Goal: Task Accomplishment & Management: Complete application form

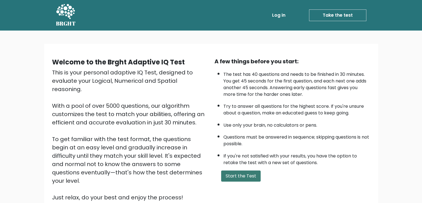
click at [229, 176] on button "Start the Test" at bounding box center [241, 176] width 40 height 11
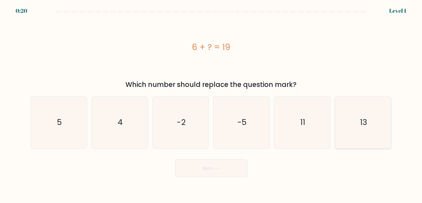
click at [365, 111] on icon "13" at bounding box center [363, 123] width 52 height 52
click at [212, 105] on input "f. 13" at bounding box center [211, 103] width 0 height 3
radio input "true"
click at [220, 168] on icon at bounding box center [216, 169] width 8 height 3
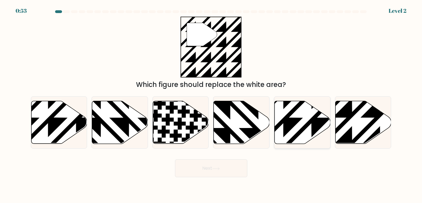
click at [301, 136] on icon at bounding box center [303, 122] width 56 height 43
click at [212, 105] on input "e." at bounding box center [211, 103] width 0 height 3
radio input "true"
click at [231, 164] on button "Next" at bounding box center [211, 169] width 72 height 18
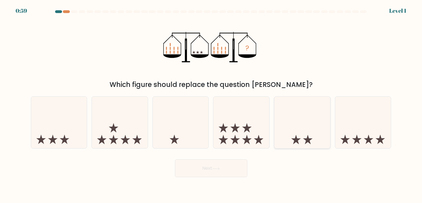
click at [307, 139] on icon at bounding box center [307, 139] width 9 height 9
click at [212, 105] on input "e." at bounding box center [211, 103] width 0 height 3
radio input "true"
click at [231, 164] on button "Next" at bounding box center [211, 169] width 72 height 18
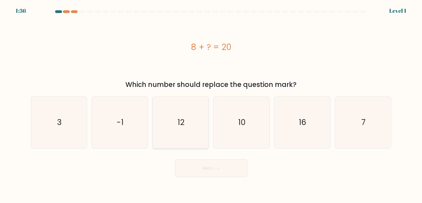
click at [180, 130] on icon "12" at bounding box center [181, 123] width 52 height 52
click at [211, 105] on input "c. 12" at bounding box center [211, 103] width 0 height 3
radio input "true"
click at [215, 160] on button "Next" at bounding box center [211, 169] width 72 height 18
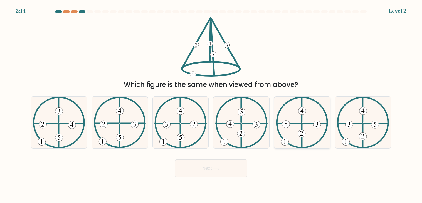
click at [291, 124] on 521 at bounding box center [289, 124] width 24 height 0
click at [212, 105] on input "e." at bounding box center [211, 103] width 0 height 3
radio input "true"
click at [239, 130] on icon at bounding box center [241, 123] width 52 height 52
click at [212, 105] on input "d." at bounding box center [211, 103] width 0 height 3
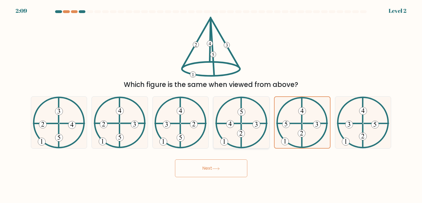
radio input "true"
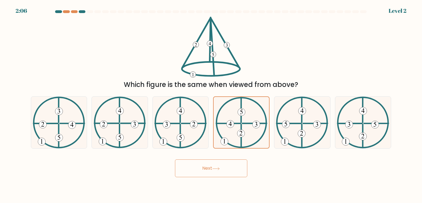
click at [229, 165] on button "Next" at bounding box center [211, 169] width 72 height 18
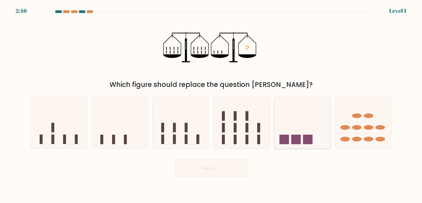
click at [291, 136] on icon at bounding box center [302, 123] width 56 height 46
click at [212, 105] on input "e." at bounding box center [211, 103] width 0 height 3
radio input "true"
click at [138, 114] on icon at bounding box center [120, 123] width 56 height 46
click at [211, 105] on input "b." at bounding box center [211, 103] width 0 height 3
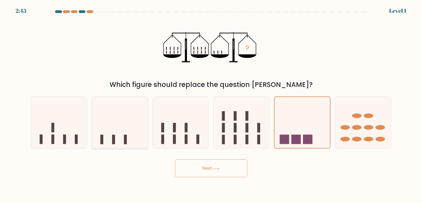
radio input "true"
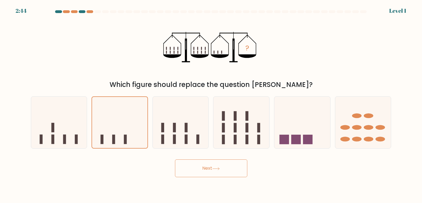
click at [222, 168] on button "Next" at bounding box center [211, 169] width 72 height 18
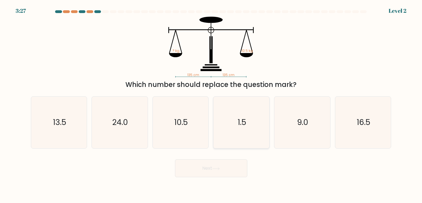
click at [242, 112] on icon "1.5" at bounding box center [242, 123] width 52 height 52
click at [212, 105] on input "d. 1.5" at bounding box center [211, 103] width 0 height 3
radio input "true"
click at [208, 119] on div "10.5" at bounding box center [181, 123] width 57 height 52
click at [211, 105] on input "c. 10.5" at bounding box center [211, 103] width 0 height 3
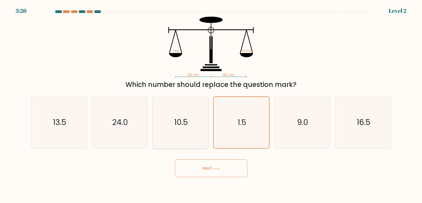
radio input "true"
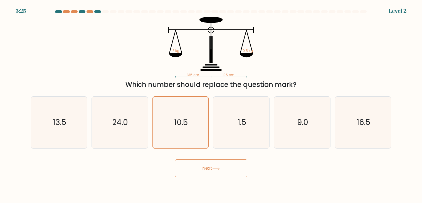
click at [296, 189] on body "3:25 Level 2" at bounding box center [211, 101] width 422 height 203
click at [236, 168] on button "Next" at bounding box center [211, 169] width 72 height 18
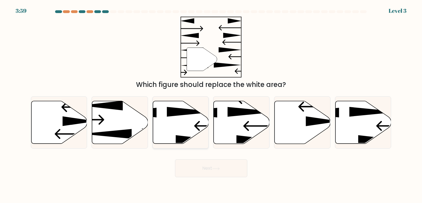
click at [186, 128] on icon at bounding box center [181, 122] width 56 height 43
click at [211, 105] on input "c." at bounding box center [211, 103] width 0 height 3
radio input "true"
click at [208, 168] on button "Next" at bounding box center [211, 169] width 72 height 18
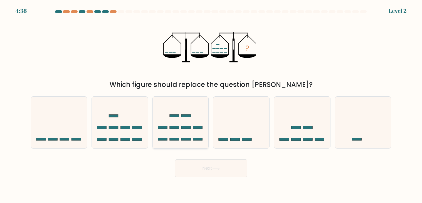
click at [180, 123] on icon at bounding box center [181, 123] width 56 height 46
click at [211, 105] on input "c." at bounding box center [211, 103] width 0 height 3
radio input "true"
click at [228, 167] on button "Next" at bounding box center [211, 169] width 72 height 18
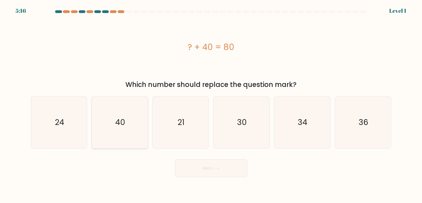
click at [95, 139] on icon "40" at bounding box center [120, 123] width 52 height 52
click at [211, 105] on input "b. 40" at bounding box center [211, 103] width 0 height 3
radio input "true"
click at [190, 175] on button "Next" at bounding box center [211, 169] width 72 height 18
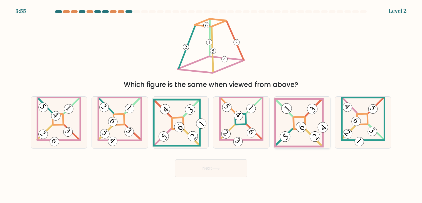
click at [304, 131] on 847 at bounding box center [301, 127] width 14 height 14
click at [212, 105] on input "e." at bounding box center [211, 103] width 0 height 3
radio input "true"
click at [234, 158] on div "Next" at bounding box center [211, 167] width 367 height 22
click at [232, 165] on button "Next" at bounding box center [211, 169] width 72 height 18
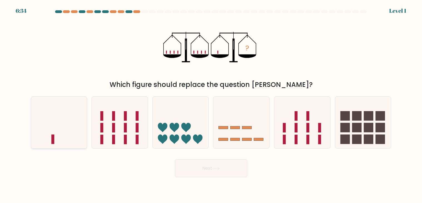
click at [50, 127] on icon at bounding box center [59, 123] width 56 height 46
click at [211, 105] on input "a." at bounding box center [211, 103] width 0 height 3
radio input "true"
click at [212, 161] on button "Next" at bounding box center [211, 169] width 72 height 18
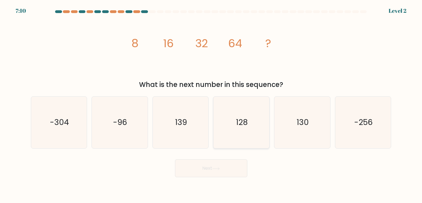
click at [236, 126] on text "128" at bounding box center [242, 122] width 12 height 11
click at [212, 105] on input "d. 128" at bounding box center [211, 103] width 0 height 3
radio input "true"
click at [227, 164] on button "Next" at bounding box center [211, 169] width 72 height 18
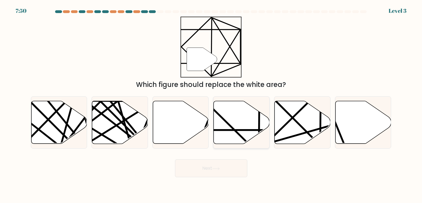
click at [223, 118] on icon at bounding box center [258, 99] width 109 height 109
click at [212, 105] on input "d." at bounding box center [211, 103] width 0 height 3
radio input "true"
click at [214, 173] on button "Next" at bounding box center [211, 169] width 72 height 18
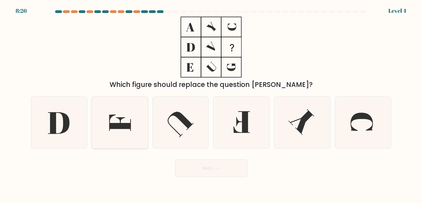
click at [135, 134] on icon at bounding box center [120, 123] width 52 height 52
click at [211, 105] on input "b." at bounding box center [211, 103] width 0 height 3
radio input "true"
click at [212, 171] on button "Next" at bounding box center [211, 169] width 72 height 18
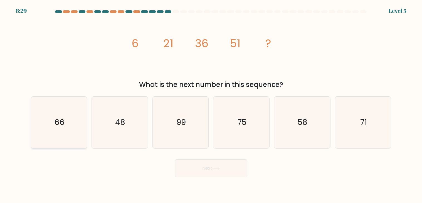
click at [40, 114] on icon "66" at bounding box center [59, 123] width 52 height 52
click at [211, 105] on input "a. 66" at bounding box center [211, 103] width 0 height 3
radio input "true"
click at [191, 175] on button "Next" at bounding box center [211, 169] width 72 height 18
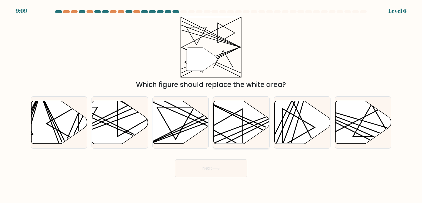
click at [235, 127] on icon at bounding box center [242, 122] width 56 height 43
click at [212, 105] on input "d." at bounding box center [211, 103] width 0 height 3
radio input "true"
click at [238, 164] on button "Next" at bounding box center [211, 169] width 72 height 18
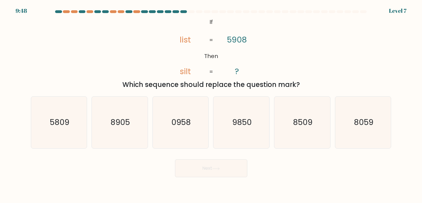
click at [176, 10] on div "9:48 Level 7" at bounding box center [211, 7] width 422 height 15
click at [175, 9] on div "9:48 Level 7" at bounding box center [211, 7] width 422 height 15
click at [143, 175] on div "Next" at bounding box center [211, 167] width 367 height 22
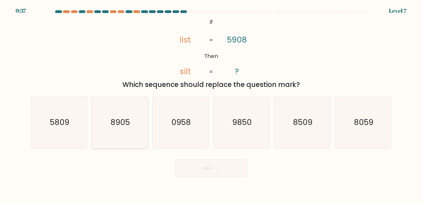
click at [119, 131] on icon "8905" at bounding box center [120, 123] width 52 height 52
click at [211, 105] on input "b. 8905" at bounding box center [211, 103] width 0 height 3
radio input "true"
click at [201, 172] on button "Next" at bounding box center [211, 169] width 72 height 18
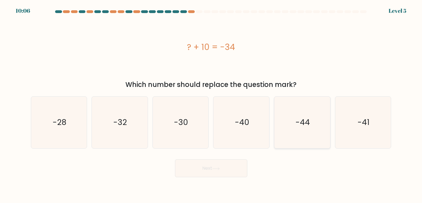
click at [315, 129] on icon "-44" at bounding box center [302, 123] width 52 height 52
click at [212, 105] on input "e. -44" at bounding box center [211, 103] width 0 height 3
radio input "true"
click at [232, 172] on button "Next" at bounding box center [211, 169] width 72 height 18
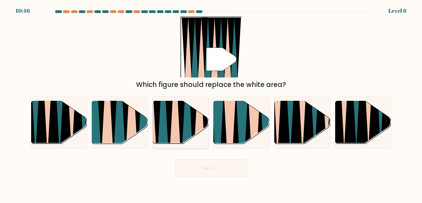
click at [185, 122] on icon at bounding box center [187, 101] width 12 height 112
click at [211, 105] on input "c." at bounding box center [211, 103] width 0 height 3
radio input "true"
click at [212, 168] on button "Next" at bounding box center [211, 169] width 72 height 18
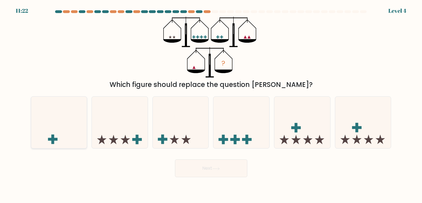
click at [45, 134] on icon at bounding box center [59, 123] width 56 height 46
click at [211, 105] on input "a." at bounding box center [211, 103] width 0 height 3
radio input "true"
click at [204, 173] on button "Next" at bounding box center [211, 169] width 72 height 18
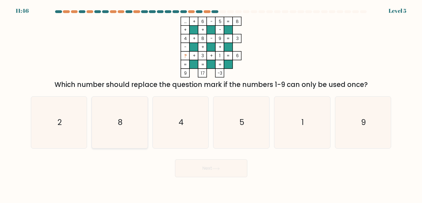
click at [93, 128] on div "8" at bounding box center [120, 123] width 57 height 52
click at [211, 105] on input "b. 8" at bounding box center [211, 103] width 0 height 3
radio input "true"
click at [33, 100] on icon "2" at bounding box center [59, 123] width 52 height 52
click at [211, 102] on input "a. 2" at bounding box center [211, 103] width 0 height 3
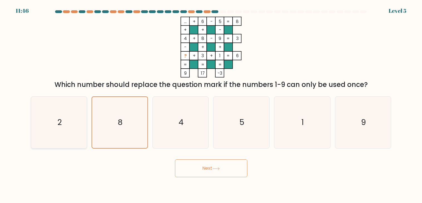
radio input "true"
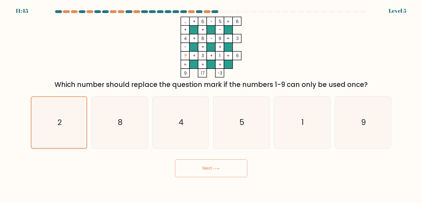
click at [44, 107] on icon "2" at bounding box center [58, 122] width 51 height 51
click at [211, 105] on input "a. 2" at bounding box center [211, 103] width 0 height 3
click at [207, 178] on body "11:45 Level 5" at bounding box center [211, 101] width 422 height 203
click at [203, 173] on button "Next" at bounding box center [211, 169] width 72 height 18
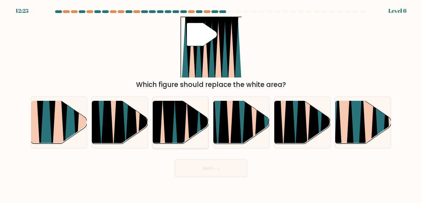
click at [168, 117] on icon at bounding box center [169, 146] width 13 height 112
click at [211, 105] on input "c." at bounding box center [211, 103] width 0 height 3
radio input "true"
click at [212, 168] on button "Next" at bounding box center [211, 169] width 72 height 18
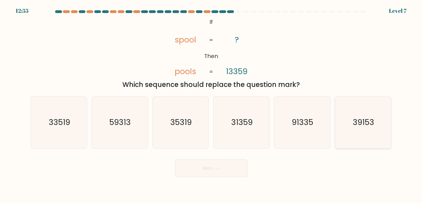
click at [349, 132] on icon "39153" at bounding box center [363, 123] width 52 height 52
click at [212, 105] on input "f. 39153" at bounding box center [211, 103] width 0 height 3
radio input "true"
click at [349, 132] on icon "39153" at bounding box center [363, 122] width 51 height 51
click at [212, 105] on input "f. 39153" at bounding box center [211, 103] width 0 height 3
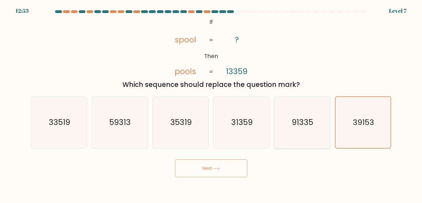
click at [323, 128] on icon "91335" at bounding box center [302, 123] width 52 height 52
click at [212, 105] on input "e. 91335" at bounding box center [211, 103] width 0 height 3
radio input "true"
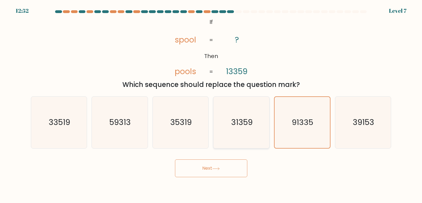
click at [243, 105] on icon "31359" at bounding box center [242, 123] width 52 height 52
click at [212, 105] on input "d. 31359" at bounding box center [211, 103] width 0 height 3
radio input "true"
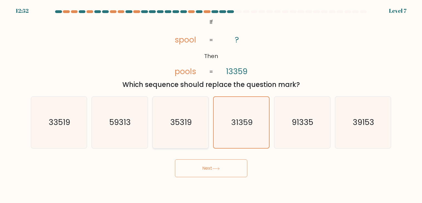
click at [170, 117] on icon "35319" at bounding box center [181, 123] width 52 height 52
click at [211, 105] on input "c. 35319" at bounding box center [211, 103] width 0 height 3
radio input "true"
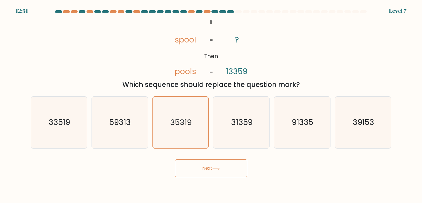
click at [213, 127] on div "d. 31359" at bounding box center [241, 123] width 61 height 52
click at [222, 129] on icon "31359" at bounding box center [242, 123] width 52 height 52
click at [212, 105] on input "d. 31359" at bounding box center [211, 103] width 0 height 3
radio input "true"
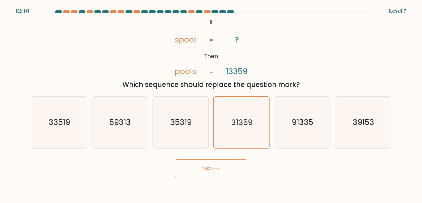
click at [230, 168] on button "Next" at bounding box center [211, 169] width 72 height 18
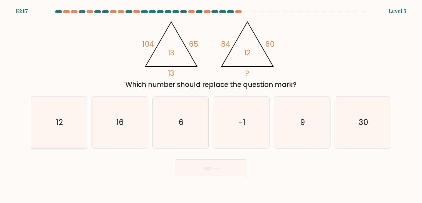
click at [69, 122] on icon "12" at bounding box center [59, 123] width 52 height 52
click at [211, 105] on input "a. 12" at bounding box center [211, 103] width 0 height 3
radio input "true"
click at [165, 162] on div "Next" at bounding box center [211, 167] width 367 height 22
click at [193, 166] on button "Next" at bounding box center [211, 169] width 72 height 18
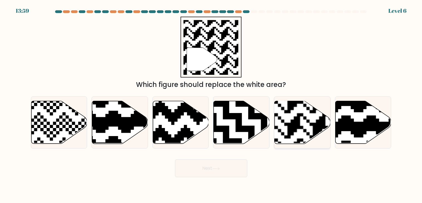
click at [314, 135] on rect at bounding box center [319, 100] width 101 height 101
click at [212, 105] on input "e." at bounding box center [211, 103] width 0 height 3
radio input "true"
click at [220, 168] on icon at bounding box center [216, 169] width 8 height 3
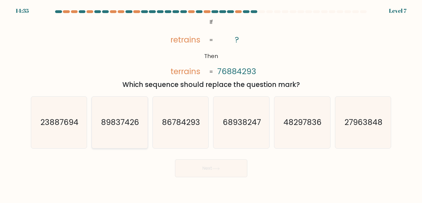
click at [125, 124] on text "89837426" at bounding box center [120, 122] width 38 height 11
click at [211, 105] on input "b. 89837426" at bounding box center [211, 103] width 0 height 3
radio input "true"
click at [237, 169] on button "Next" at bounding box center [211, 169] width 72 height 18
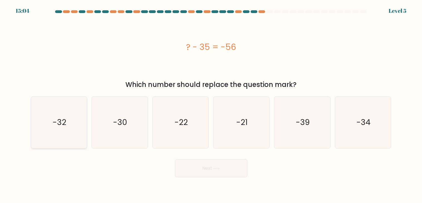
click at [75, 131] on icon "-32" at bounding box center [59, 123] width 52 height 52
click at [211, 105] on input "a. -32" at bounding box center [211, 103] width 0 height 3
radio input "true"
click at [178, 116] on icon "-22" at bounding box center [181, 123] width 52 height 52
click at [211, 105] on input "c. -22" at bounding box center [211, 103] width 0 height 3
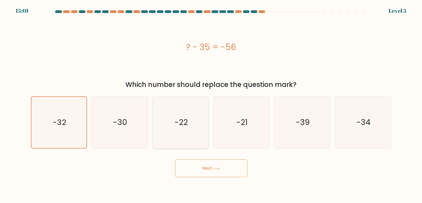
radio input "true"
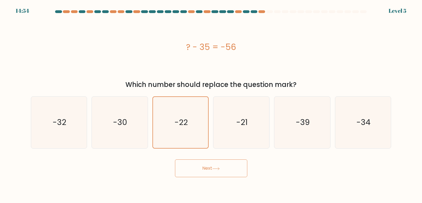
click at [204, 163] on button "Next" at bounding box center [211, 169] width 72 height 18
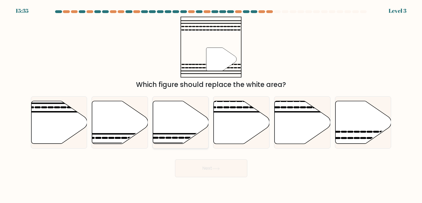
click at [177, 122] on icon at bounding box center [181, 122] width 56 height 43
click at [211, 105] on input "c." at bounding box center [211, 103] width 0 height 3
radio input "true"
click at [347, 136] on icon at bounding box center [364, 122] width 56 height 43
click at [212, 105] on input "f." at bounding box center [211, 103] width 0 height 3
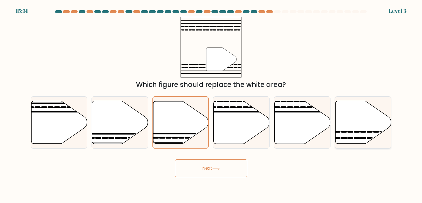
radio input "true"
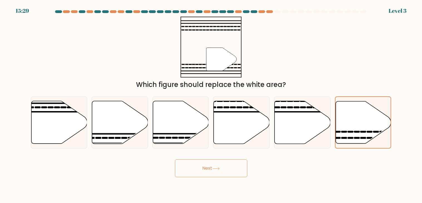
click at [226, 159] on div "Next" at bounding box center [211, 167] width 367 height 22
click at [215, 166] on button "Next" at bounding box center [211, 169] width 72 height 18
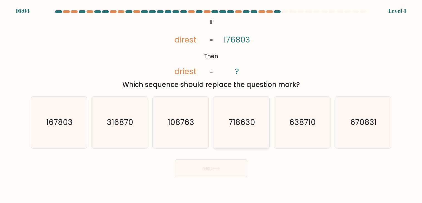
click at [244, 129] on icon "718630" at bounding box center [242, 123] width 52 height 52
click at [212, 105] on input "d. 718630" at bounding box center [211, 103] width 0 height 3
radio input "true"
click at [283, 143] on icon "638710" at bounding box center [302, 123] width 52 height 52
click at [212, 105] on input "e. 638710" at bounding box center [211, 103] width 0 height 3
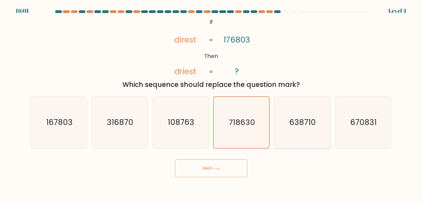
radio input "true"
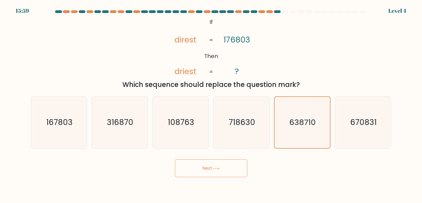
click at [230, 158] on div "Next" at bounding box center [211, 167] width 367 height 22
click at [111, 118] on text "316870" at bounding box center [120, 122] width 26 height 11
click at [211, 105] on input "b. 316870" at bounding box center [211, 103] width 0 height 3
radio input "true"
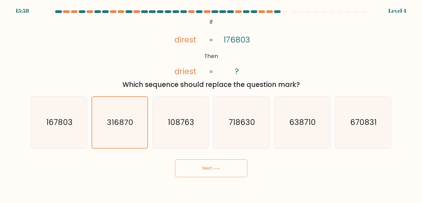
click at [220, 161] on button "Next" at bounding box center [211, 169] width 72 height 18
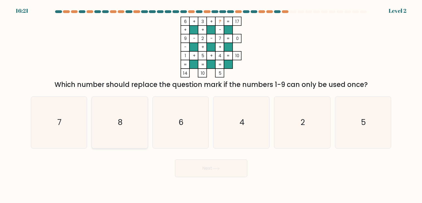
click at [105, 118] on icon "8" at bounding box center [120, 123] width 52 height 52
click at [211, 105] on input "b. 8" at bounding box center [211, 103] width 0 height 3
radio input "true"
click at [239, 179] on body "16:21 Level 2" at bounding box center [211, 101] width 422 height 203
click at [232, 165] on button "Next" at bounding box center [211, 169] width 72 height 18
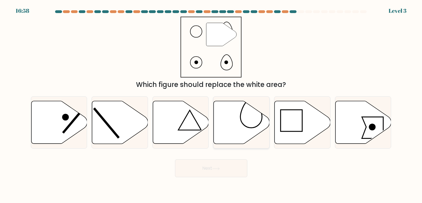
click at [243, 118] on icon at bounding box center [242, 122] width 56 height 43
click at [212, 105] on input "d." at bounding box center [211, 103] width 0 height 3
radio input "true"
click at [237, 172] on button "Next" at bounding box center [211, 169] width 72 height 18
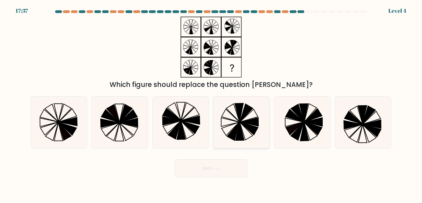
click at [239, 130] on icon at bounding box center [240, 131] width 9 height 18
click at [212, 105] on input "d." at bounding box center [211, 103] width 0 height 3
radio input "true"
click at [230, 173] on button "Next" at bounding box center [211, 169] width 72 height 18
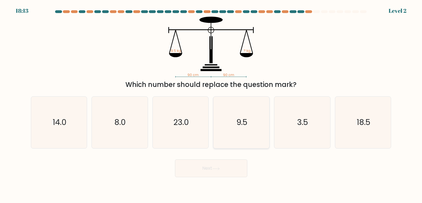
click at [222, 105] on icon "9.5" at bounding box center [242, 123] width 52 height 52
click at [212, 105] on input "d. 9.5" at bounding box center [211, 103] width 0 height 3
radio input "true"
click at [205, 178] on body "18:12 Level 2" at bounding box center [211, 101] width 422 height 203
click at [202, 175] on button "Next" at bounding box center [211, 169] width 72 height 18
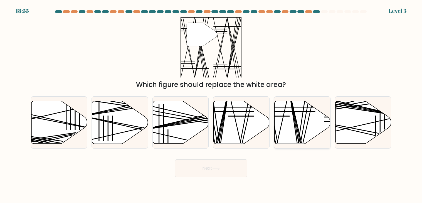
click at [296, 117] on icon at bounding box center [303, 122] width 56 height 43
click at [212, 105] on input "e." at bounding box center [211, 103] width 0 height 3
radio input "true"
click at [232, 160] on button "Next" at bounding box center [211, 169] width 72 height 18
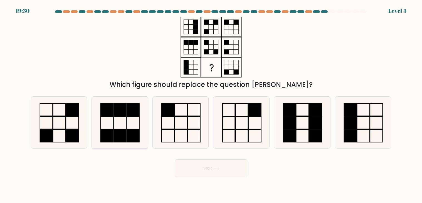
click at [139, 129] on rect at bounding box center [133, 123] width 13 height 13
click at [211, 105] on input "b." at bounding box center [211, 103] width 0 height 3
radio input "true"
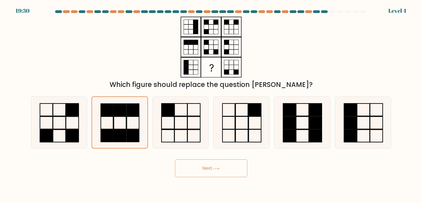
click at [193, 161] on button "Next" at bounding box center [211, 169] width 72 height 18
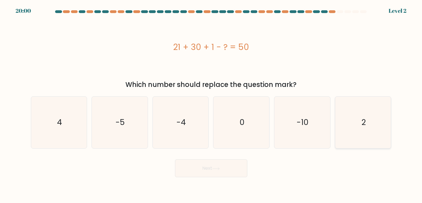
click at [359, 126] on icon "2" at bounding box center [363, 123] width 52 height 52
click at [212, 105] on input "f. 2" at bounding box center [211, 103] width 0 height 3
radio input "true"
click at [230, 168] on button "Next" at bounding box center [211, 169] width 72 height 18
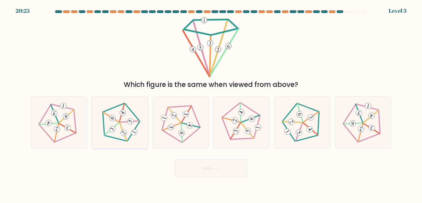
click at [124, 128] on icon at bounding box center [119, 122] width 41 height 41
click at [211, 105] on input "b." at bounding box center [211, 103] width 0 height 3
radio input "true"
click at [186, 162] on button "Next" at bounding box center [211, 169] width 72 height 18
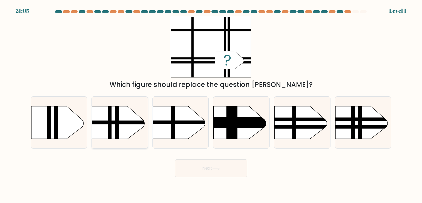
click at [111, 133] on rect at bounding box center [110, 99] width 4 height 111
click at [211, 105] on input "b." at bounding box center [211, 103] width 0 height 3
radio input "true"
click at [218, 171] on button "Next" at bounding box center [211, 169] width 72 height 18
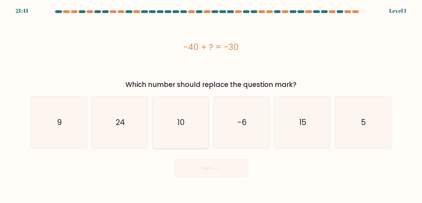
click at [187, 112] on icon "10" at bounding box center [181, 123] width 52 height 52
click at [211, 105] on input "c. 10" at bounding box center [211, 103] width 0 height 3
radio input "true"
click at [205, 166] on button "Next" at bounding box center [211, 169] width 72 height 18
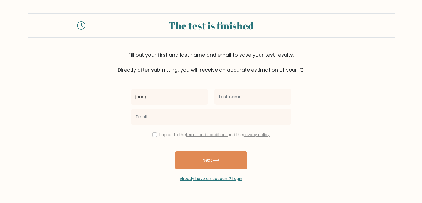
type input "jacop"
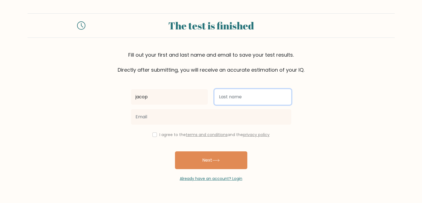
click at [229, 100] on input "text" at bounding box center [253, 97] width 77 height 16
type input "yang"
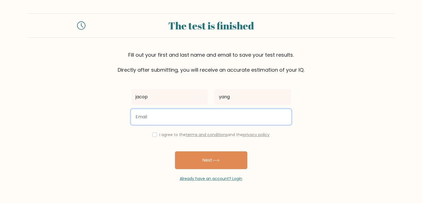
click at [147, 114] on input "email" at bounding box center [211, 117] width 160 height 16
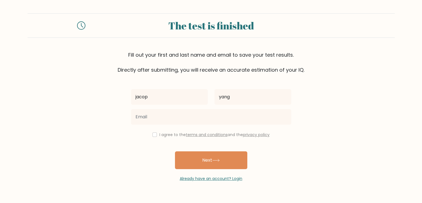
click at [280, 145] on div "jacop yang I agree to the terms and conditions and the privacy policy Next Alre…" at bounding box center [211, 128] width 167 height 108
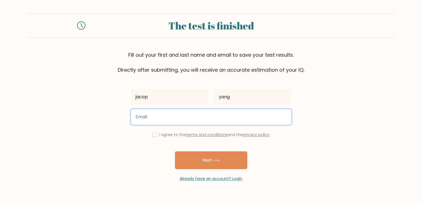
click at [172, 112] on input "email" at bounding box center [211, 117] width 160 height 16
type input "jacop.yang@gmail.com"
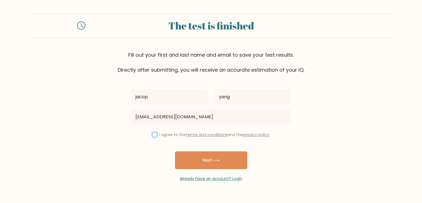
click at [154, 133] on input "checkbox" at bounding box center [155, 135] width 4 height 4
checkbox input "true"
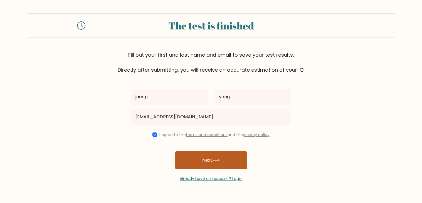
click at [222, 168] on button "Next" at bounding box center [211, 161] width 72 height 18
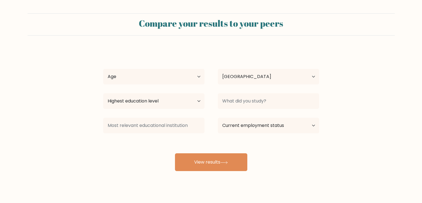
select select "CA"
click at [161, 81] on select "Age Under 18 years old 18-24 years old 25-34 years old 35-44 years old 45-54 ye…" at bounding box center [153, 77] width 101 height 16
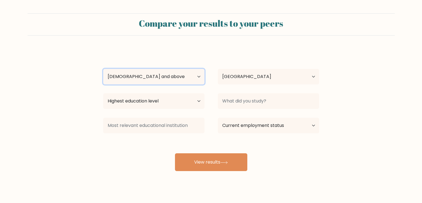
click at [103, 69] on select "Age Under 18 years old 18-24 years old 25-34 years old 35-44 years old 45-54 ye…" at bounding box center [153, 77] width 101 height 16
click at [172, 76] on select "Age Under 18 years old 18-24 years old 25-34 years old 35-44 years old 45-54 ye…" at bounding box center [153, 77] width 101 height 16
select select "min_18"
click at [103, 69] on select "Age Under 18 years old 18-24 years old 25-34 years old 35-44 years old 45-54 ye…" at bounding box center [153, 77] width 101 height 16
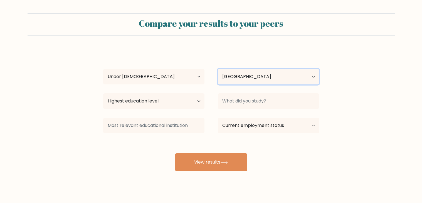
click at [227, 77] on select "Country Afghanistan Albania Algeria American Samoa Andorra Angola Anguilla Anta…" at bounding box center [268, 77] width 101 height 16
click at [233, 69] on select "Country Afghanistan Albania Algeria American Samoa Andorra Angola Anguilla Anta…" at bounding box center [268, 77] width 101 height 16
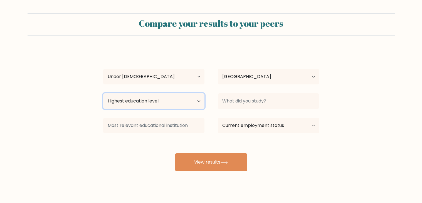
click at [145, 102] on select "Highest education level No schooling Primary Lower Secondary Upper Secondary Oc…" at bounding box center [153, 102] width 101 height 16
click at [146, 102] on select "Highest education level No schooling Primary Lower Secondary Upper Secondary Oc…" at bounding box center [153, 102] width 101 height 16
click at [161, 105] on select "Highest education level No schooling Primary Lower Secondary Upper Secondary Oc…" at bounding box center [153, 102] width 101 height 16
select select "primary"
click at [103, 94] on select "Highest education level No schooling Primary Lower Secondary Upper Secondary Oc…" at bounding box center [153, 102] width 101 height 16
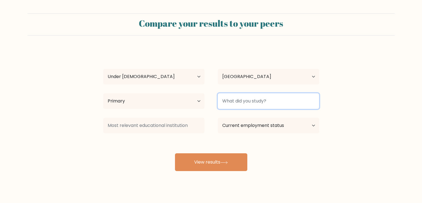
click at [268, 96] on input at bounding box center [268, 102] width 101 height 16
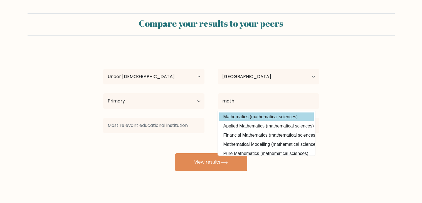
click at [284, 117] on option "Mathematics (mathematical sciences)" at bounding box center [266, 117] width 95 height 9
type input "Mathematics"
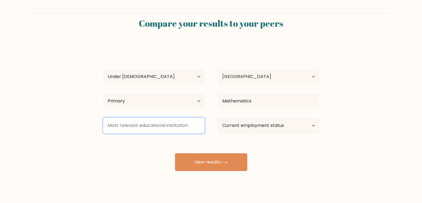
click at [152, 126] on input at bounding box center [153, 126] width 101 height 16
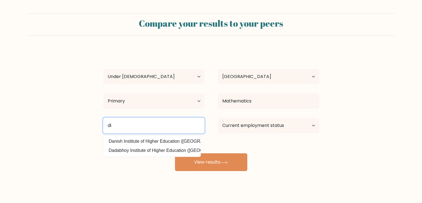
type input "d"
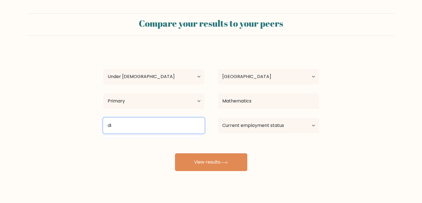
type input "d"
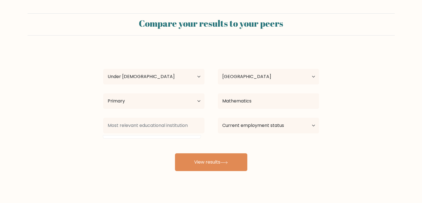
click at [323, 156] on form "Compare your results to your peers jacop yang Age Under 18 years old 18-24 year…" at bounding box center [211, 92] width 422 height 158
click at [281, 129] on select "Current employment status Employed Student Retired Other / prefer not to answer" at bounding box center [268, 126] width 101 height 16
click at [218, 118] on select "Current employment status Employed Student Retired Other / prefer not to answer" at bounding box center [268, 126] width 101 height 16
click at [261, 119] on select "Current employment status Employed Student Retired Other / prefer not to answer" at bounding box center [268, 126] width 101 height 16
click at [218, 118] on select "Current employment status Employed Student Retired Other / prefer not to answer" at bounding box center [268, 126] width 101 height 16
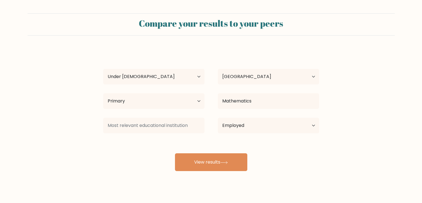
click at [223, 136] on div "Current employment status Employed Student Retired Other / prefer not to answer" at bounding box center [268, 126] width 115 height 20
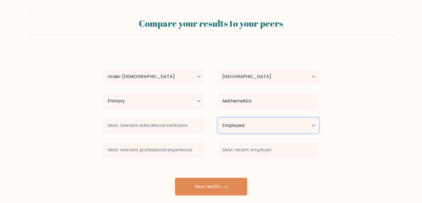
click at [224, 130] on select "Current employment status Employed Student Retired Other / prefer not to answer" at bounding box center [268, 126] width 101 height 16
select select "student"
click at [218, 118] on select "Current employment status Employed Student Retired Other / prefer not to answer" at bounding box center [268, 126] width 101 height 16
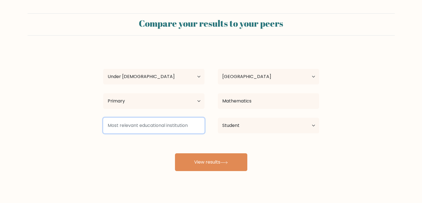
click at [187, 126] on input at bounding box center [153, 126] width 101 height 16
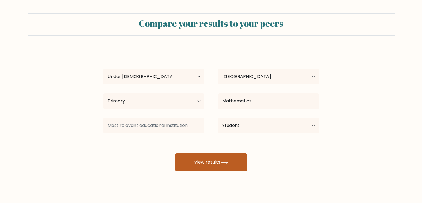
click at [243, 161] on button "View results" at bounding box center [211, 163] width 72 height 18
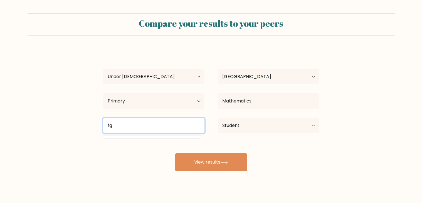
type input "f"
type input "j"
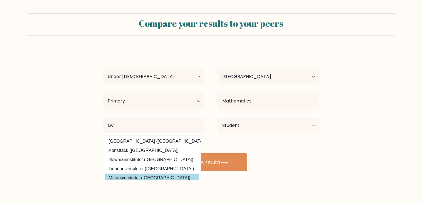
click at [164, 177] on option "Mittuniversitetet (Sweden)" at bounding box center [152, 178] width 95 height 9
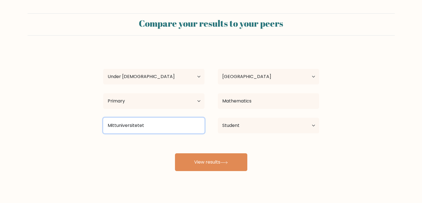
click at [160, 124] on input "Mittuniversitetet" at bounding box center [153, 126] width 101 height 16
type input "M"
type input "c"
type input "s"
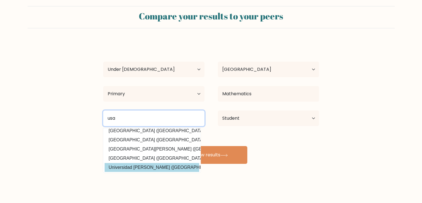
scroll to position [50, 0]
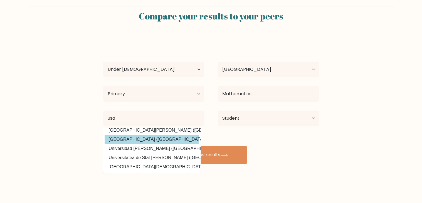
click at [171, 139] on option "University of Saskatchewan (Canada)" at bounding box center [152, 139] width 95 height 9
type input "[GEOGRAPHIC_DATA]"
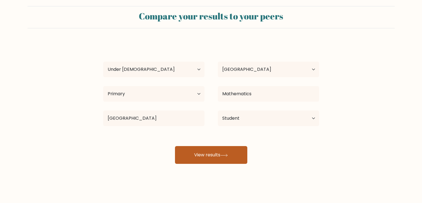
click at [217, 155] on button "View results" at bounding box center [211, 155] width 72 height 18
